Goal: Task Accomplishment & Management: Complete application form

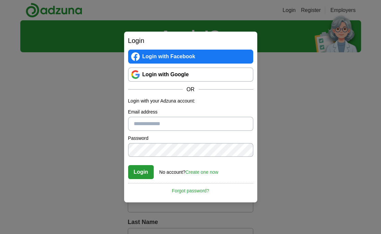
click at [187, 70] on link "Login with Google" at bounding box center [190, 75] width 125 height 14
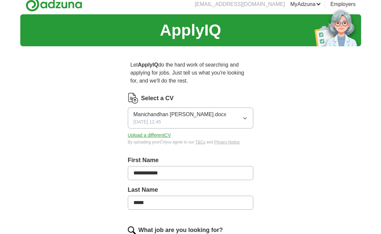
scroll to position [7, 0]
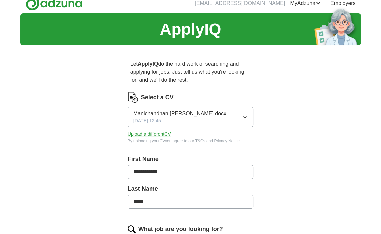
click at [196, 123] on div "Manichandhan [PERSON_NAME].docx [DATE] 12:45" at bounding box center [180, 117] width 93 height 15
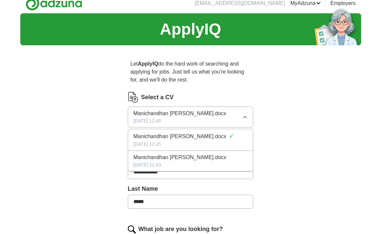
click at [198, 117] on span "Manichandhan [PERSON_NAME].docx" at bounding box center [180, 114] width 93 height 8
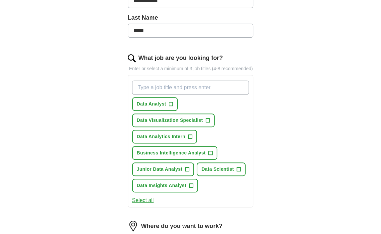
scroll to position [185, 0]
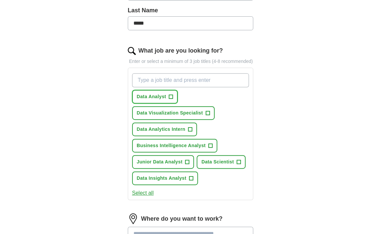
click at [165, 99] on button "Data Analyst +" at bounding box center [155, 97] width 46 height 14
click at [170, 180] on button "Data Insights Analyst +" at bounding box center [165, 178] width 66 height 14
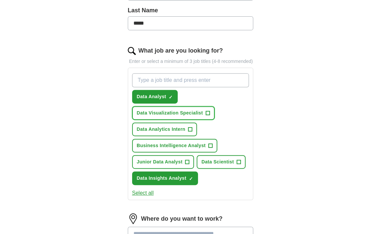
click at [178, 108] on button "Data Visualization Specialist +" at bounding box center [173, 113] width 83 height 14
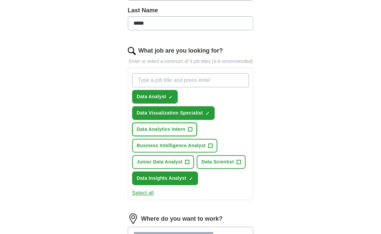
click at [162, 132] on button "Data Analytics Intern +" at bounding box center [164, 130] width 65 height 14
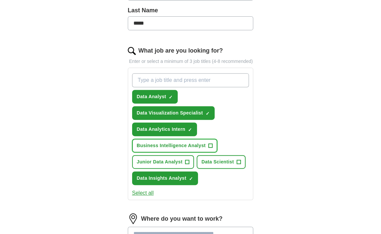
click at [163, 139] on button "Business Intelligence Analyst +" at bounding box center [174, 146] width 85 height 14
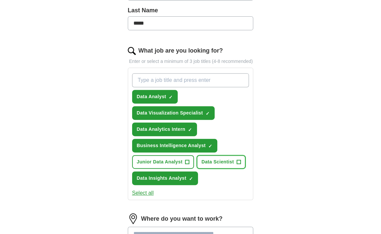
click at [226, 155] on button "Data Scientist +" at bounding box center [221, 162] width 49 height 14
click at [209, 158] on span "Data Scientist" at bounding box center [217, 161] width 33 height 7
click at [185, 160] on button "Junior Data Analyst +" at bounding box center [163, 162] width 62 height 14
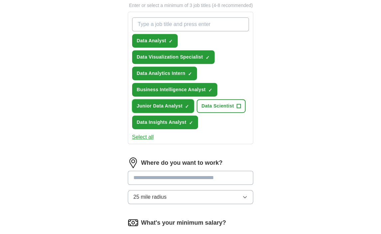
scroll to position [284, 0]
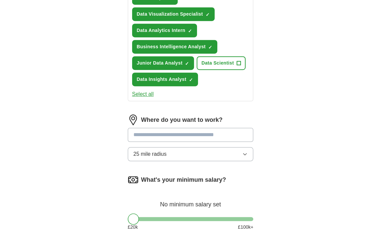
click at [177, 134] on input at bounding box center [191, 135] width 126 height 14
type input "***"
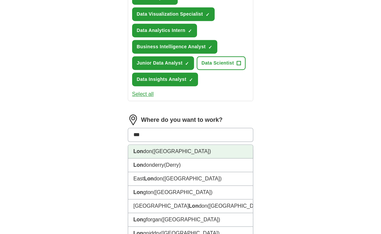
click at [173, 148] on li "Lon don ([GEOGRAPHIC_DATA])" at bounding box center [190, 152] width 125 height 14
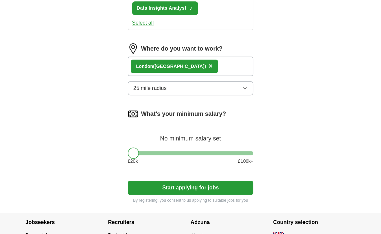
scroll to position [357, 0]
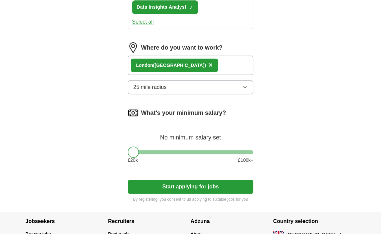
click at [173, 150] on div at bounding box center [191, 152] width 126 height 4
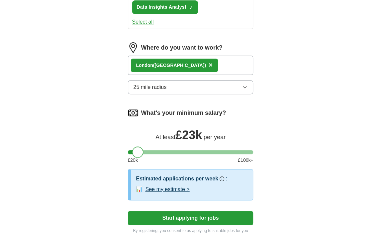
click at [137, 150] on div at bounding box center [191, 152] width 126 height 4
click at [149, 151] on div at bounding box center [191, 152] width 126 height 4
click at [143, 150] on div at bounding box center [191, 152] width 126 height 4
click at [146, 149] on div at bounding box center [143, 151] width 11 height 11
click at [148, 150] on div at bounding box center [143, 151] width 11 height 11
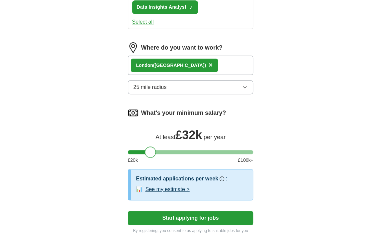
click at [150, 150] on div at bounding box center [191, 152] width 126 height 4
click at [145, 151] on div at bounding box center [150, 151] width 11 height 11
click at [143, 151] on div at bounding box center [191, 152] width 126 height 4
click at [178, 185] on button "See my estimate >" at bounding box center [167, 189] width 44 height 8
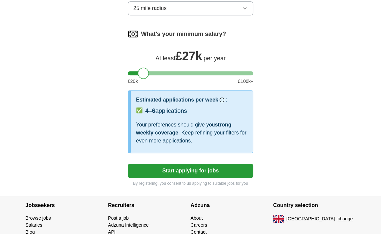
scroll to position [436, 0]
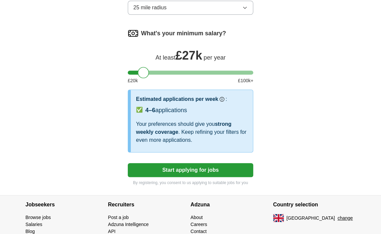
click at [152, 71] on div at bounding box center [191, 73] width 126 height 4
click at [144, 71] on div at bounding box center [191, 73] width 126 height 4
click at [164, 172] on button "Start applying for jobs" at bounding box center [191, 170] width 126 height 14
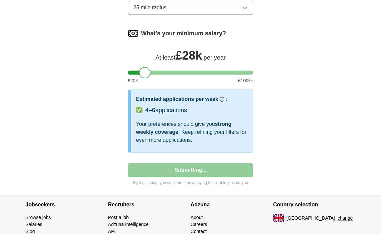
select select "**"
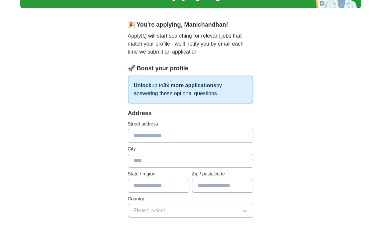
scroll to position [45, 0]
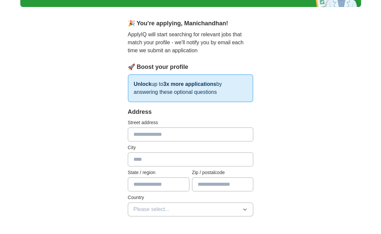
click at [154, 134] on input "text" at bounding box center [191, 135] width 126 height 14
click at [150, 132] on input "text" at bounding box center [191, 135] width 126 height 14
type input "**********"
type input "********"
type input "******"
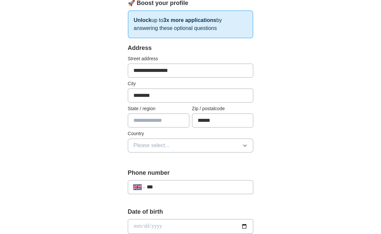
scroll to position [109, 0]
click at [154, 147] on span "Please select..." at bounding box center [152, 145] width 36 height 8
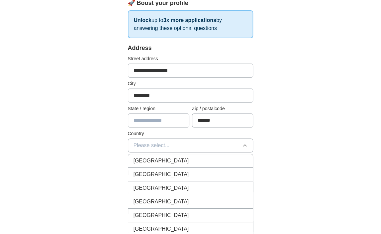
click at [154, 157] on span "[GEOGRAPHIC_DATA]" at bounding box center [162, 161] width 56 height 8
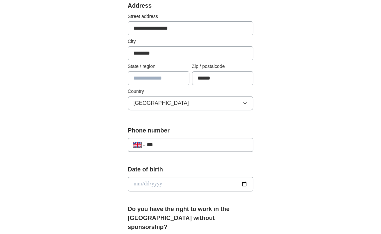
scroll to position [152, 0]
click at [186, 142] on input "***" at bounding box center [197, 145] width 101 height 8
type input "**********"
click at [190, 188] on input "date" at bounding box center [191, 183] width 126 height 15
type input "**********"
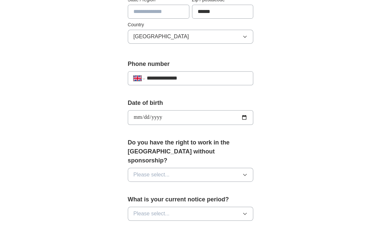
scroll to position [218, 0]
click at [196, 167] on button "Please select..." at bounding box center [191, 174] width 126 height 14
click at [175, 199] on div "No" at bounding box center [191, 203] width 115 height 8
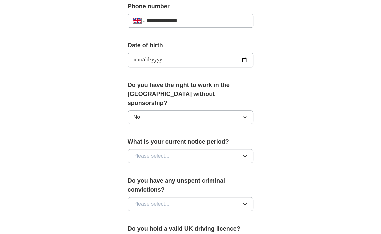
scroll to position [276, 0]
click at [199, 149] on button "Please select..." at bounding box center [191, 156] width 126 height 14
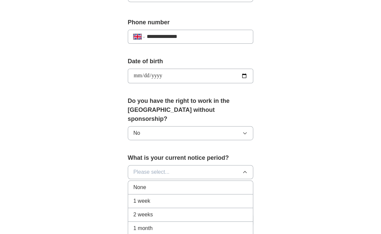
scroll to position [259, 0]
click at [160, 184] on div "None" at bounding box center [191, 188] width 115 height 8
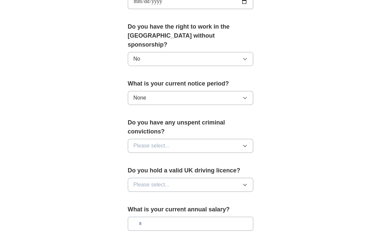
scroll to position [334, 0]
click at [181, 139] on button "Please select..." at bounding box center [191, 146] width 126 height 14
click at [166, 170] on div "No" at bounding box center [191, 174] width 115 height 8
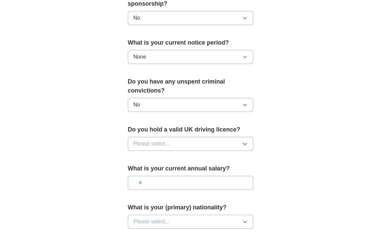
scroll to position [376, 0]
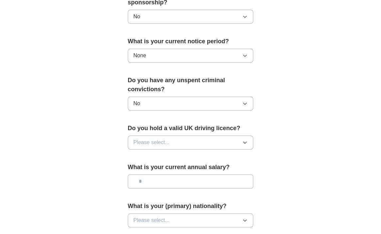
click at [192, 136] on button "Please select..." at bounding box center [191, 143] width 126 height 14
click at [169, 167] on div "No" at bounding box center [191, 171] width 115 height 8
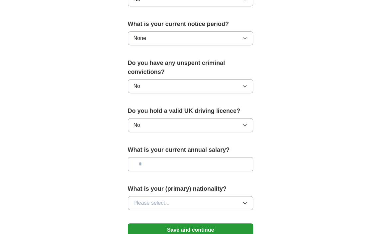
scroll to position [394, 0]
click at [169, 157] on input "text" at bounding box center [191, 164] width 126 height 14
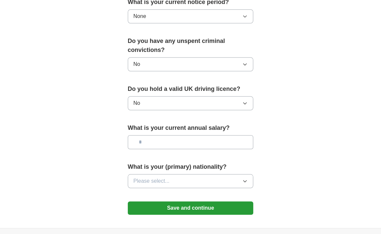
scroll to position [417, 0]
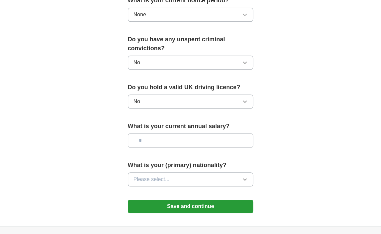
click at [167, 176] on span "Please select..." at bounding box center [152, 180] width 36 height 8
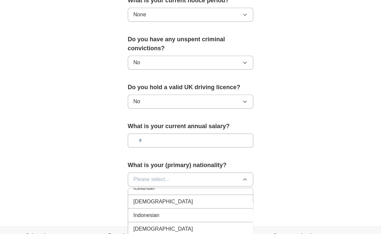
scroll to position [1084, 0]
click at [151, 199] on div "[DEMOGRAPHIC_DATA]" at bounding box center [191, 203] width 115 height 8
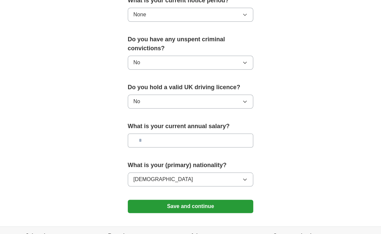
click at [157, 200] on button "Save and continue" at bounding box center [191, 206] width 126 height 13
